Goal: Task Accomplishment & Management: Use online tool/utility

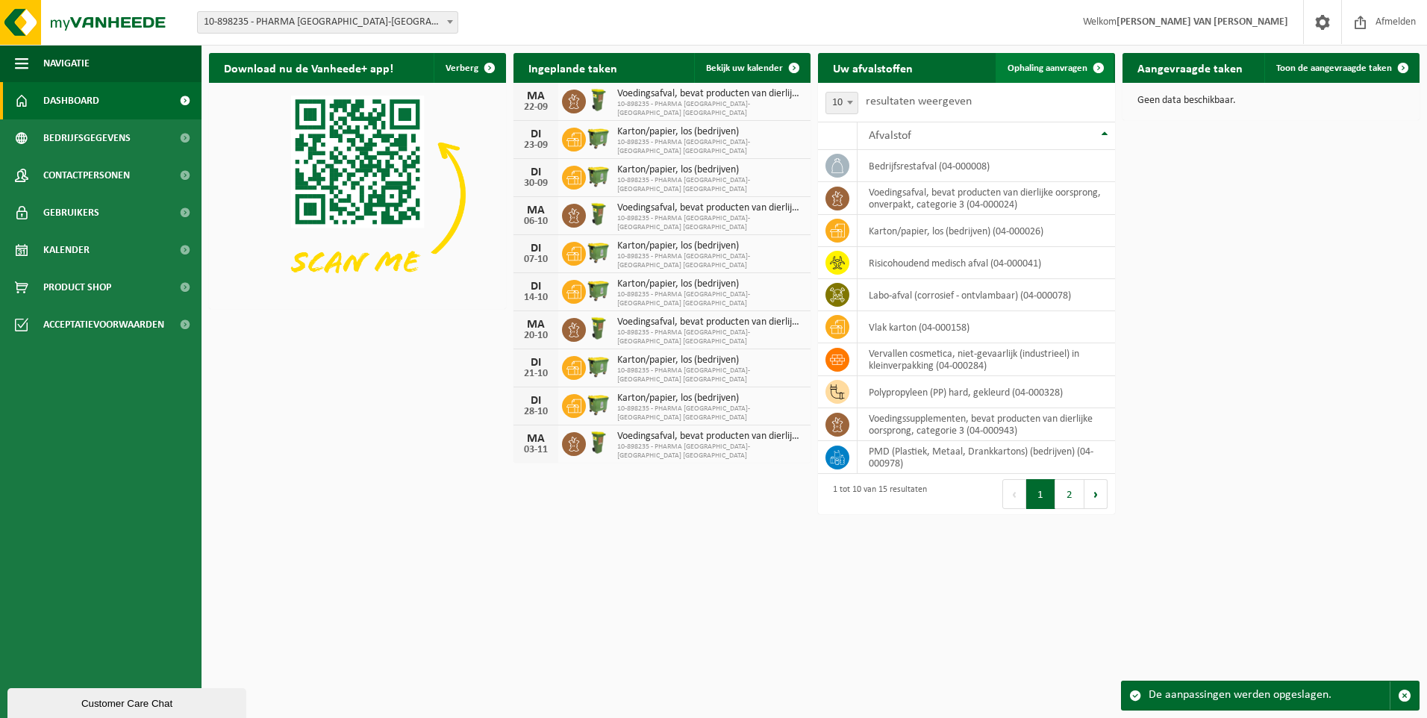
click at [1049, 68] on span "Ophaling aanvragen" at bounding box center [1047, 68] width 80 height 10
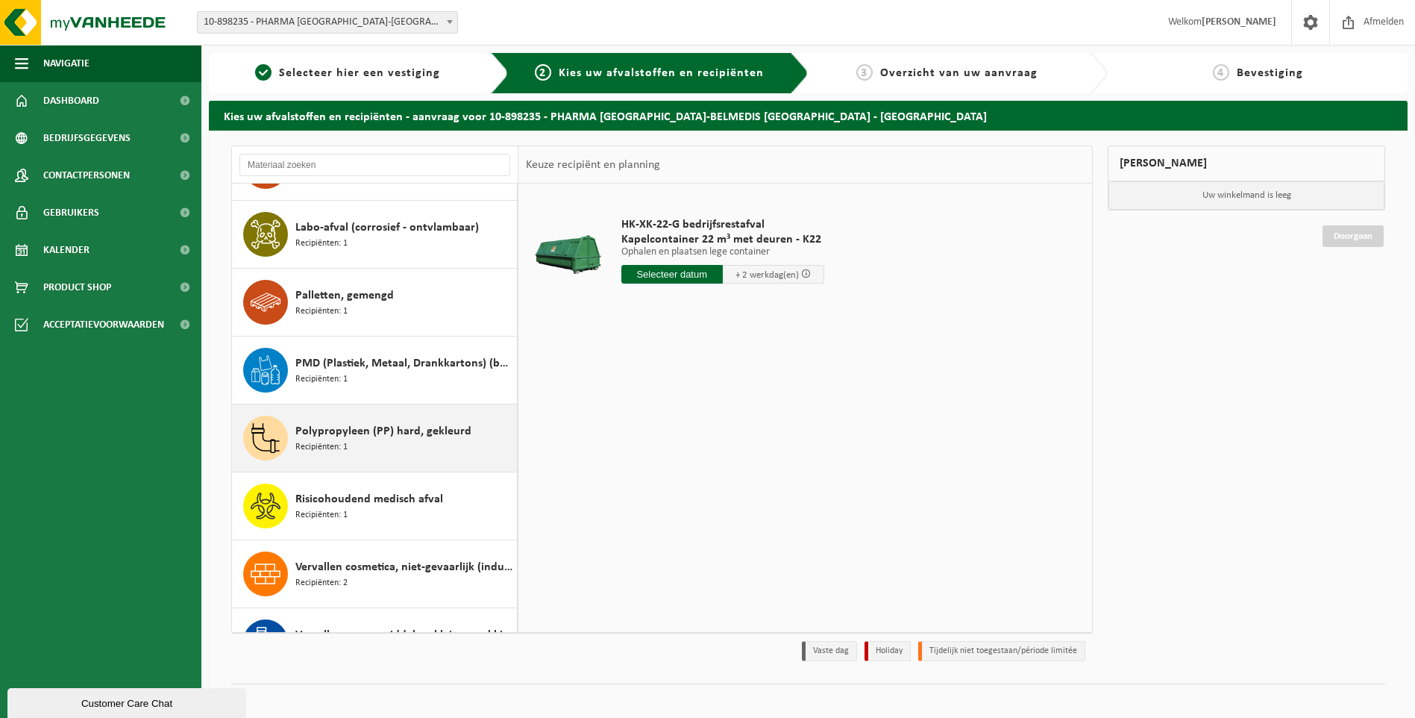
scroll to position [298, 0]
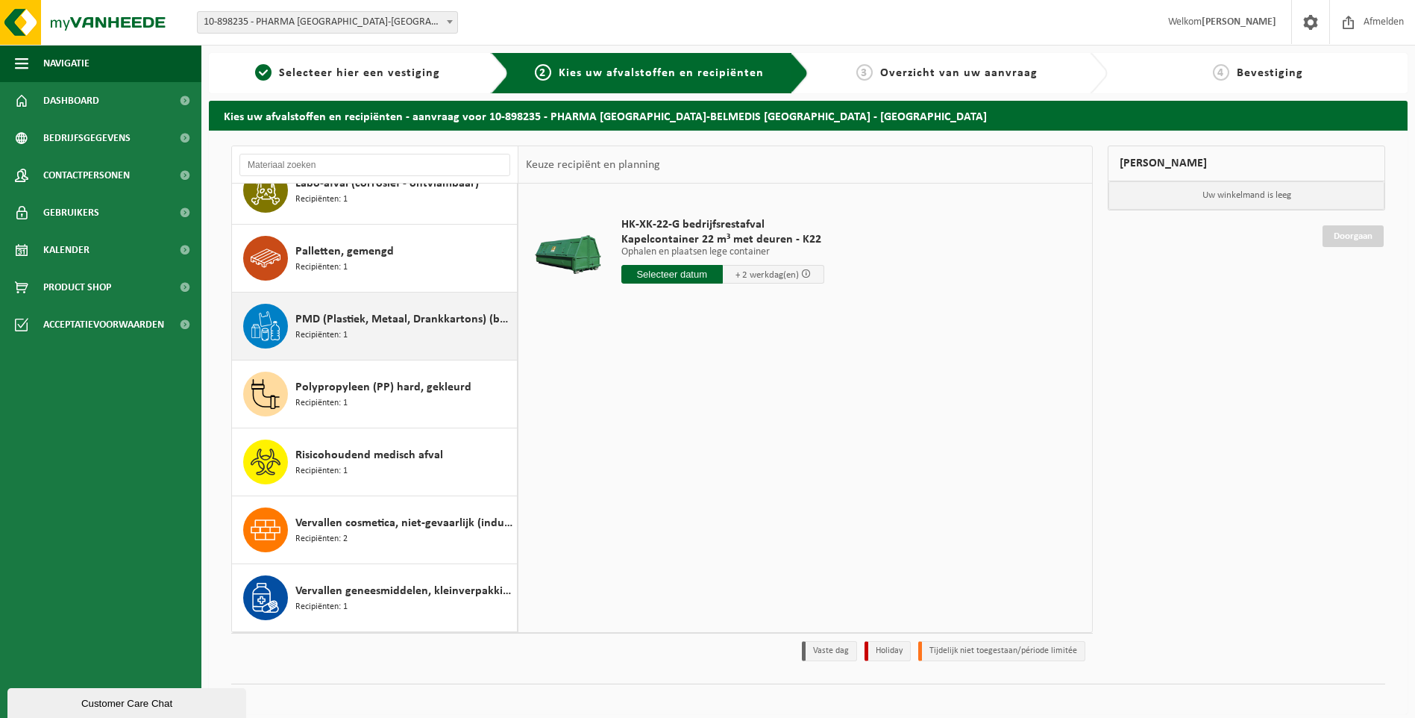
click at [357, 330] on div "PMD (Plastiek, Metaal, Drankkartons) (bedrijven) Recipiënten: 1" at bounding box center [404, 326] width 218 height 45
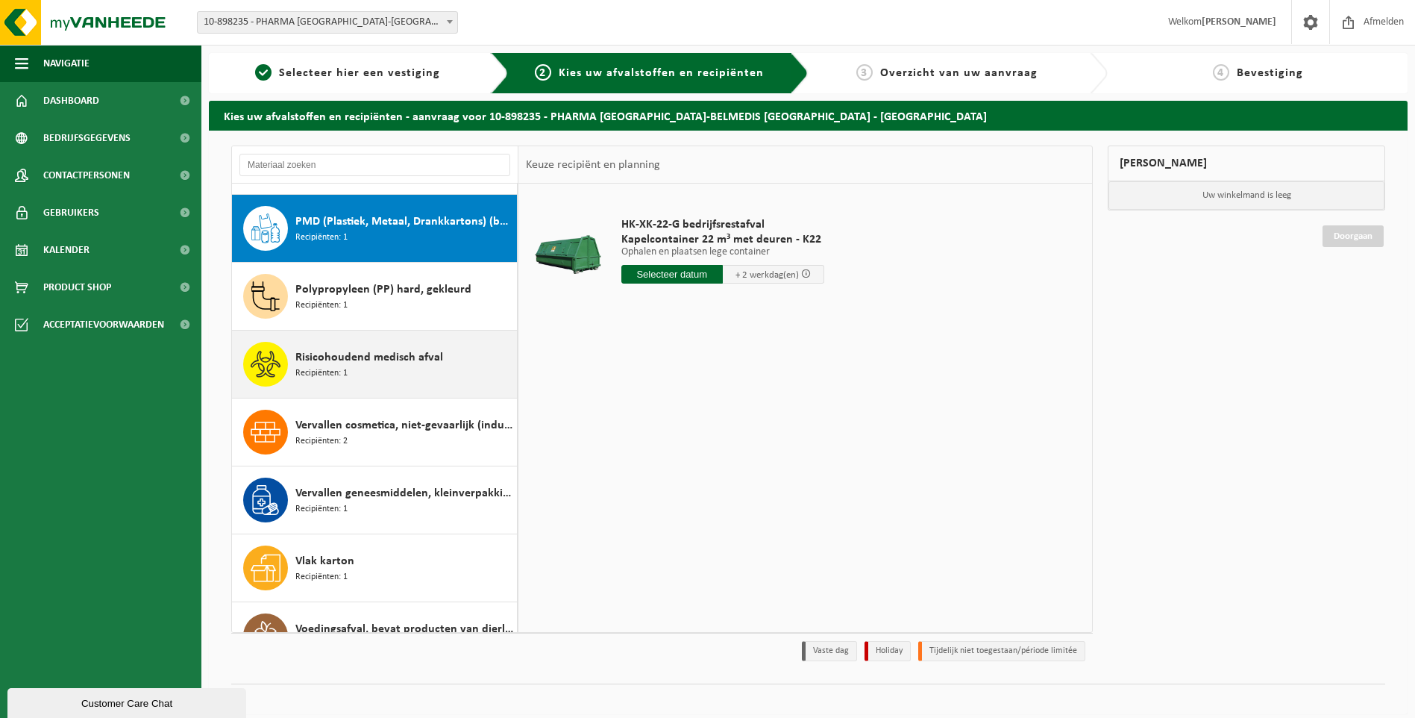
scroll to position [407, 0]
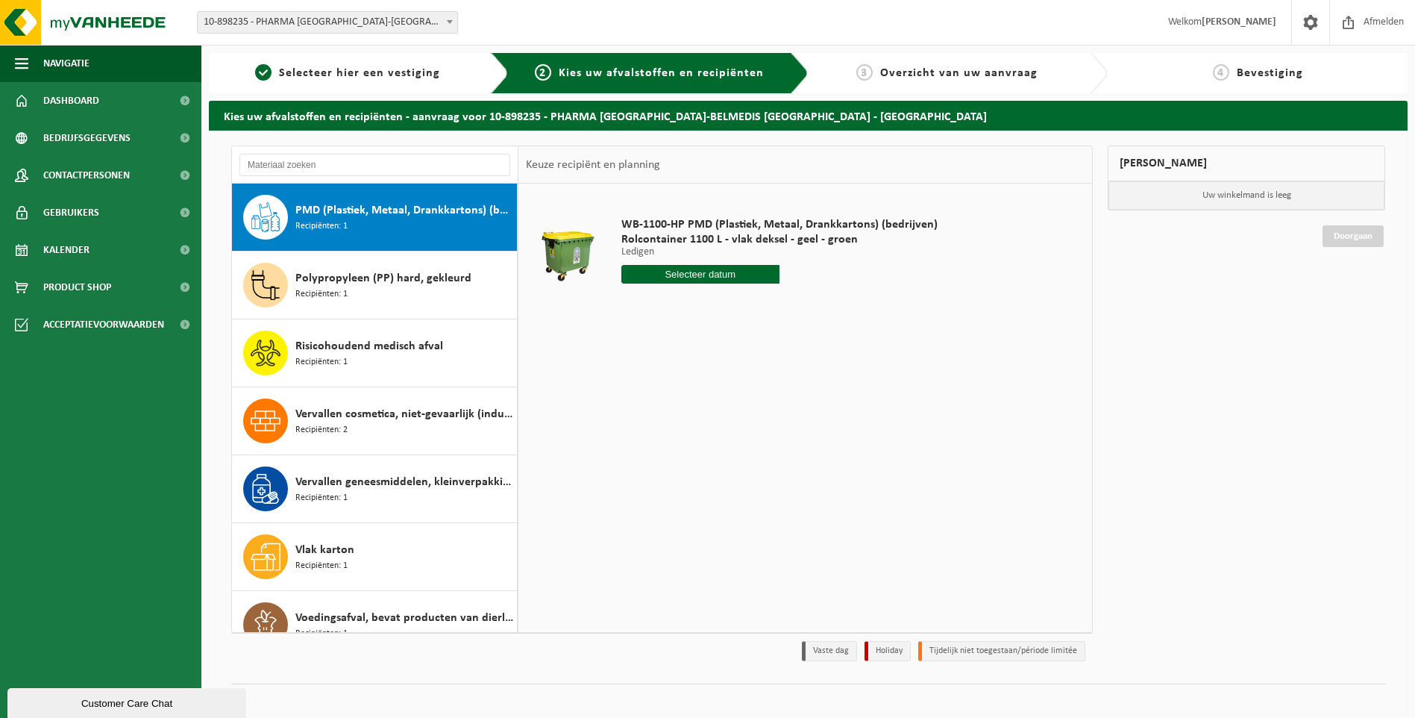
click at [704, 276] on input "text" at bounding box center [701, 274] width 158 height 19
click at [741, 432] on div "26" at bounding box center [740, 431] width 26 height 24
type input "Van 2025-09-26"
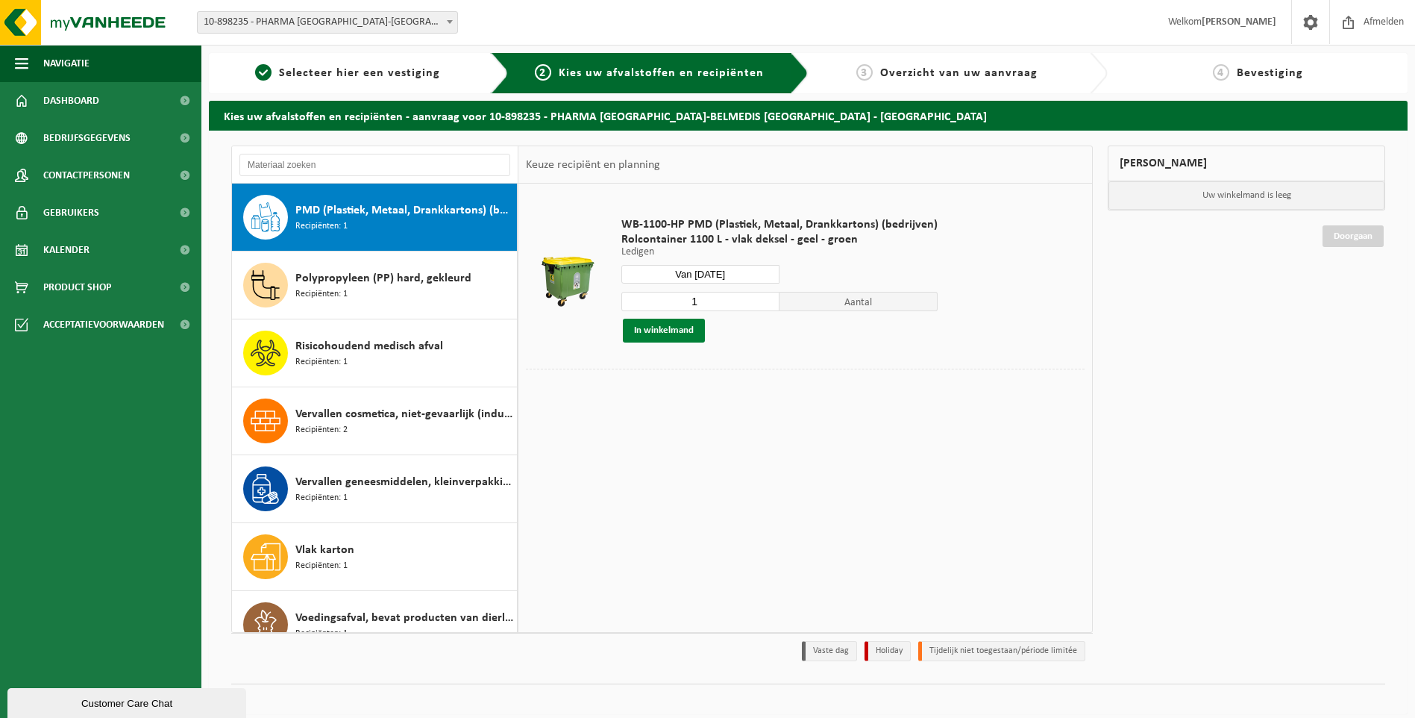
click at [651, 334] on button "In winkelmand" at bounding box center [664, 331] width 82 height 24
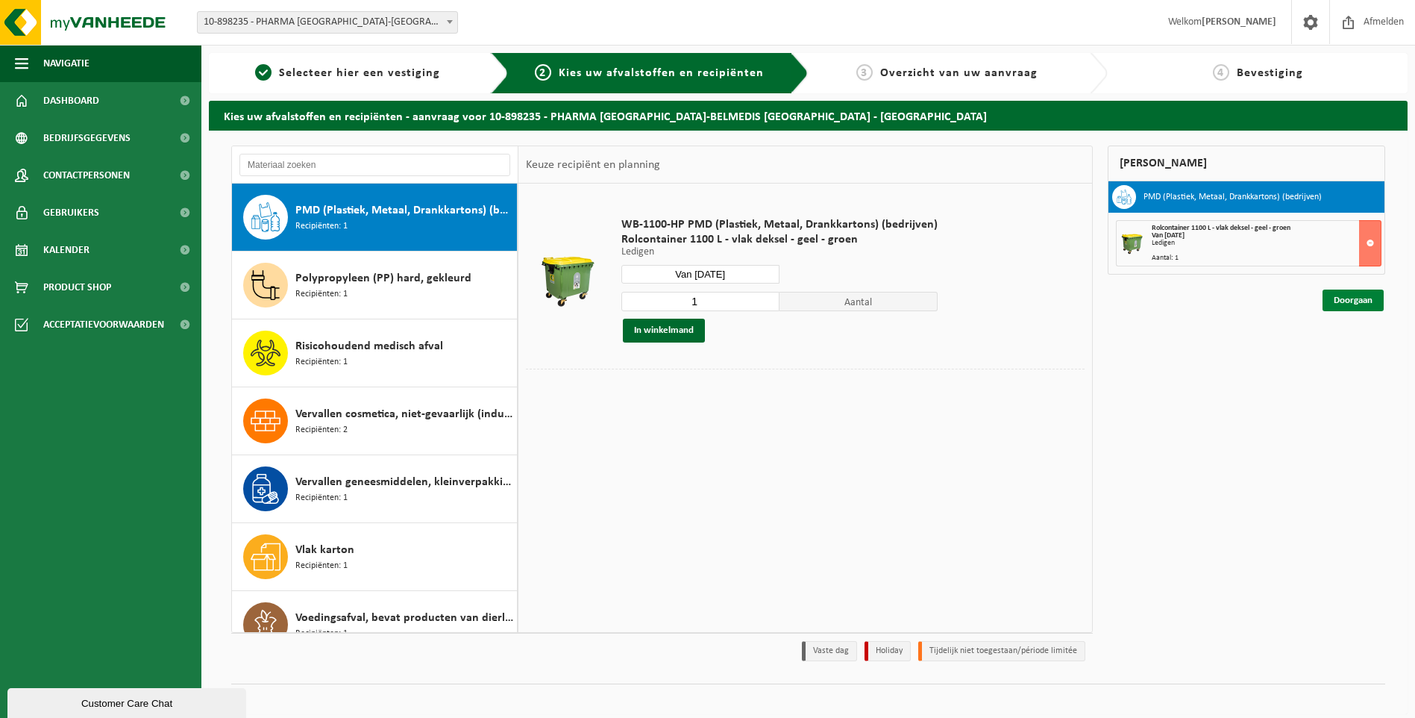
click at [1352, 304] on link "Doorgaan" at bounding box center [1353, 301] width 61 height 22
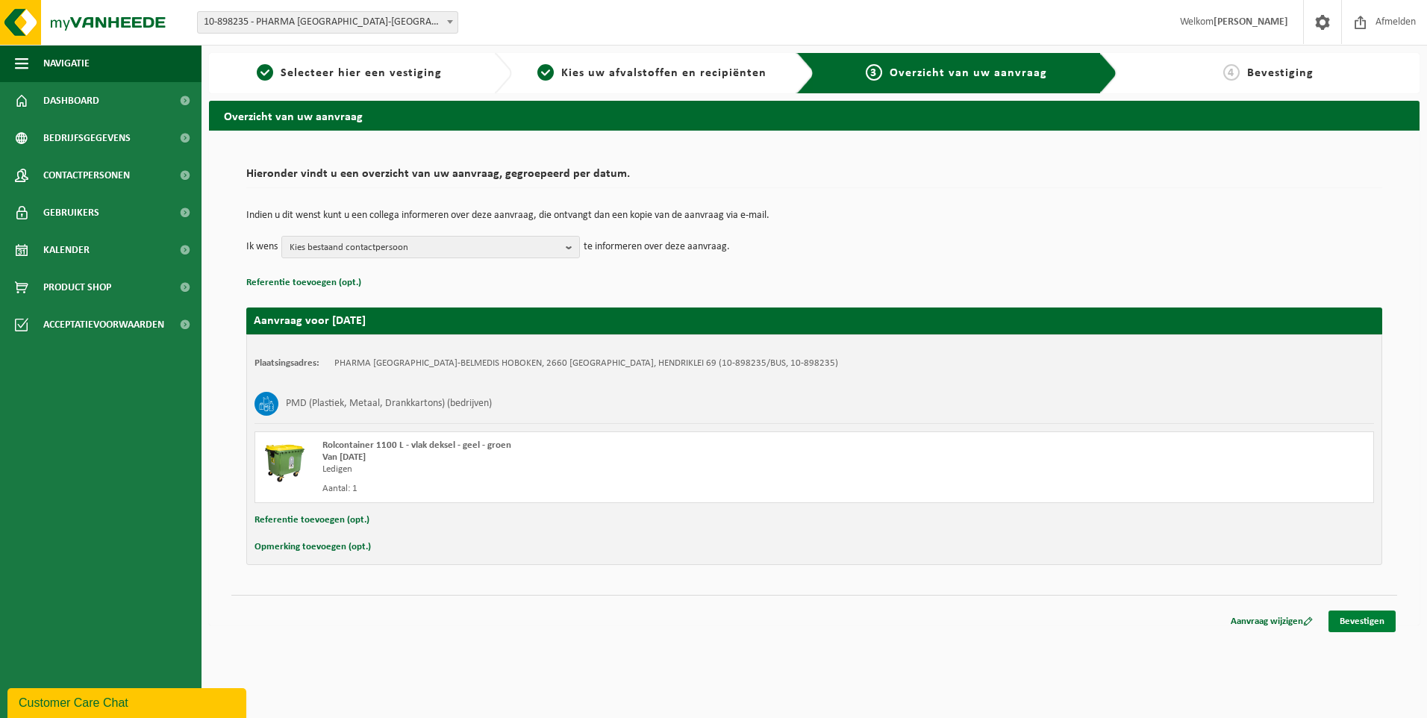
click at [1357, 616] on link "Bevestigen" at bounding box center [1361, 621] width 67 height 22
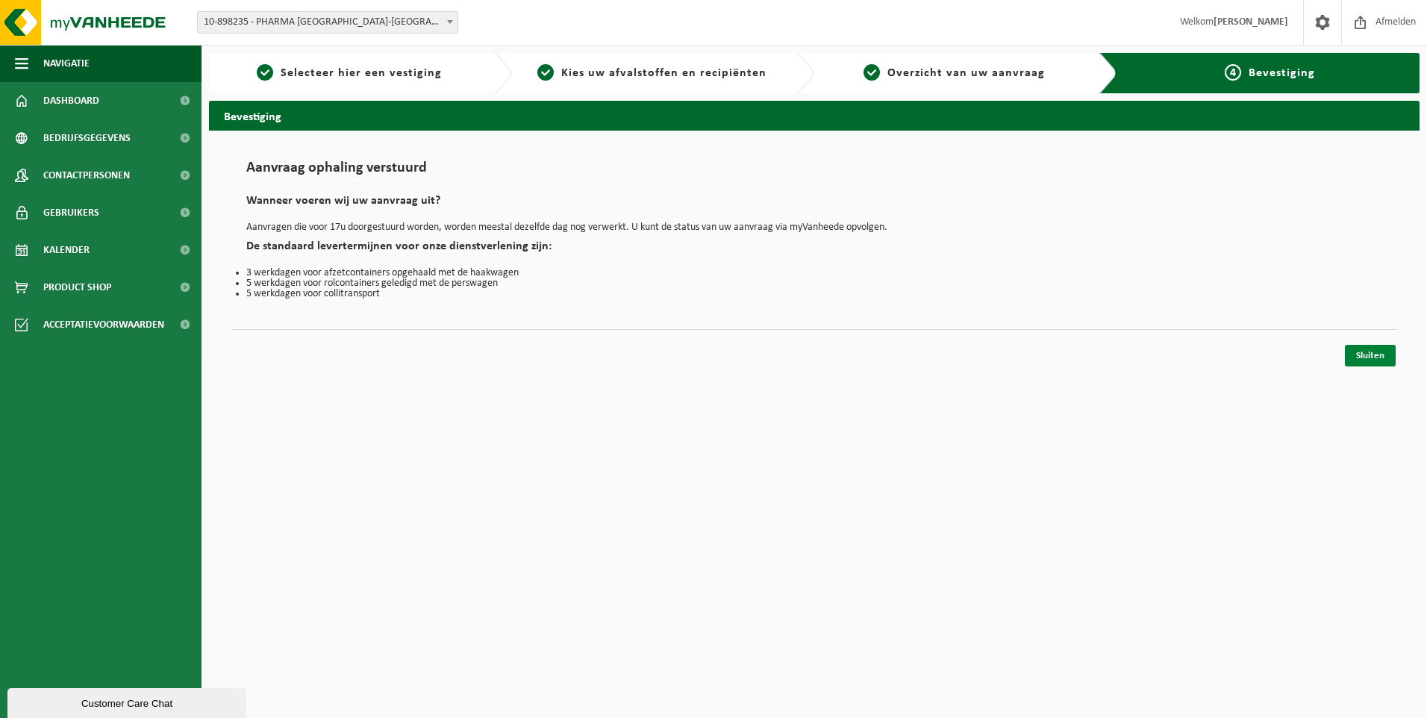
click at [1355, 356] on link "Sluiten" at bounding box center [1370, 356] width 51 height 22
